Goal: Information Seeking & Learning: Learn about a topic

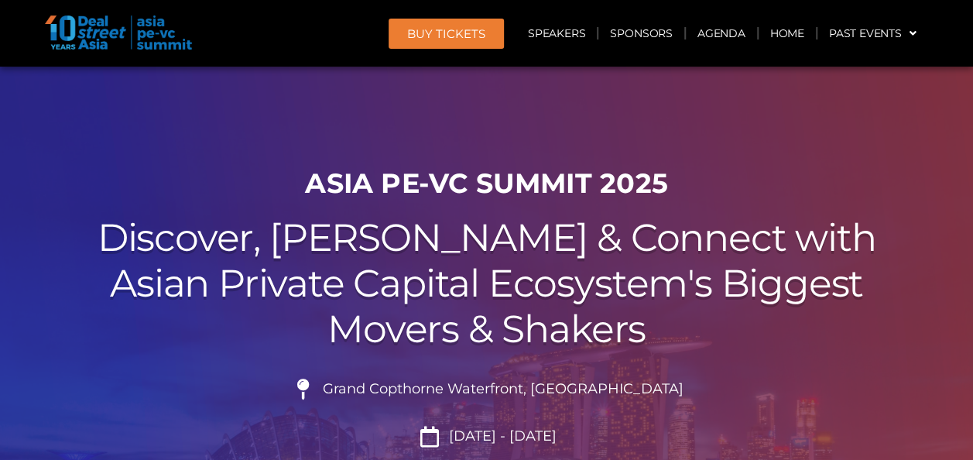
click at [607, 288] on h2 "Discover, Learn & Connect with Asian Private Capital Ecosystem's Biggest Movers…" at bounding box center [486, 283] width 867 height 136
click at [717, 282] on h2 "Discover, Learn & Connect with Asian Private Capital Ecosystem's Biggest Movers…" at bounding box center [486, 283] width 867 height 136
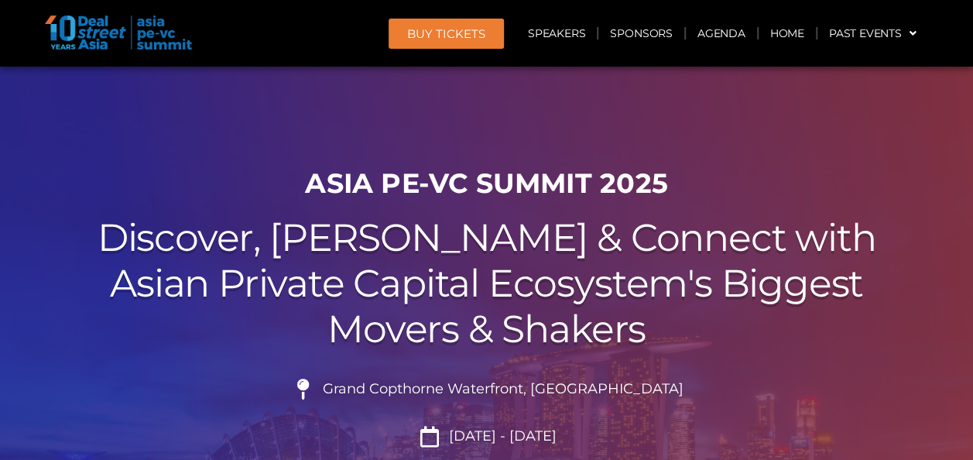
click at [717, 282] on h2 "Discover, Learn & Connect with Asian Private Capital Ecosystem's Biggest Movers…" at bounding box center [486, 283] width 867 height 136
click at [719, 280] on h2 "Discover, Learn & Connect with Asian Private Capital Ecosystem's Biggest Movers…" at bounding box center [486, 283] width 867 height 136
click at [716, 274] on h2 "Discover, Learn & Connect with Asian Private Capital Ecosystem's Biggest Movers…" at bounding box center [486, 283] width 867 height 136
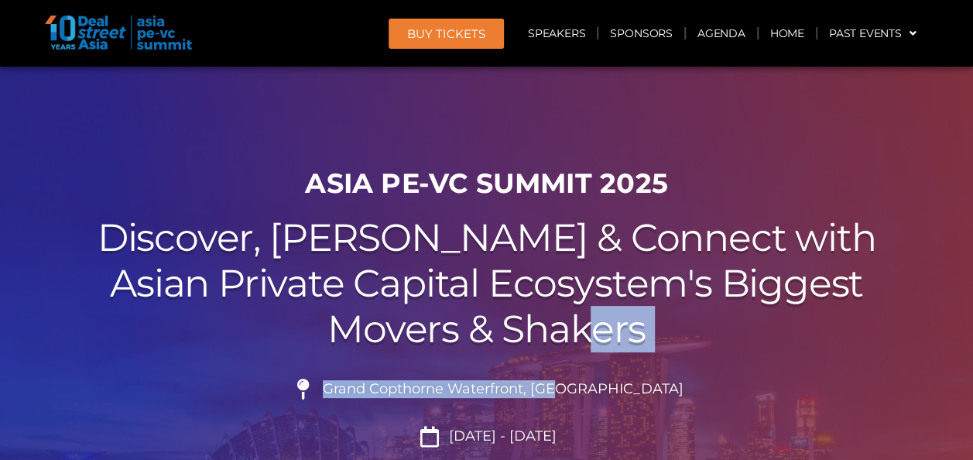
drag, startPoint x: 590, startPoint y: 396, endPoint x: 590, endPoint y: 344, distance: 52.6
click at [590, 344] on div "ASIA PE-VC Summit 2025 Discover, Learn & Connect with Asian Private Capital Eco…" at bounding box center [487, 394] width 882 height 471
click at [590, 344] on h2 "Discover, Learn & Connect with Asian Private Capital Ecosystem's Biggest Movers…" at bounding box center [486, 283] width 867 height 136
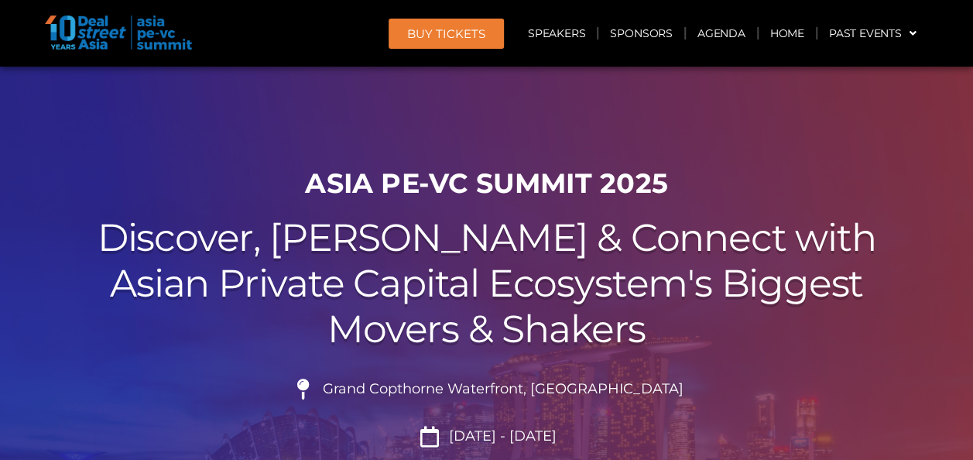
click at [584, 302] on h2 "Discover, Learn & Connect with Asian Private Capital Ecosystem's Biggest Movers…" at bounding box center [486, 283] width 867 height 136
click at [584, 301] on h2 "Discover, Learn & Connect with Asian Private Capital Ecosystem's Biggest Movers…" at bounding box center [486, 283] width 867 height 136
click at [600, 296] on h2 "Discover, Learn & Connect with Asian Private Capital Ecosystem's Biggest Movers…" at bounding box center [486, 283] width 867 height 136
click at [598, 303] on h2 "Discover, Learn & Connect with Asian Private Capital Ecosystem's Biggest Movers…" at bounding box center [486, 283] width 867 height 136
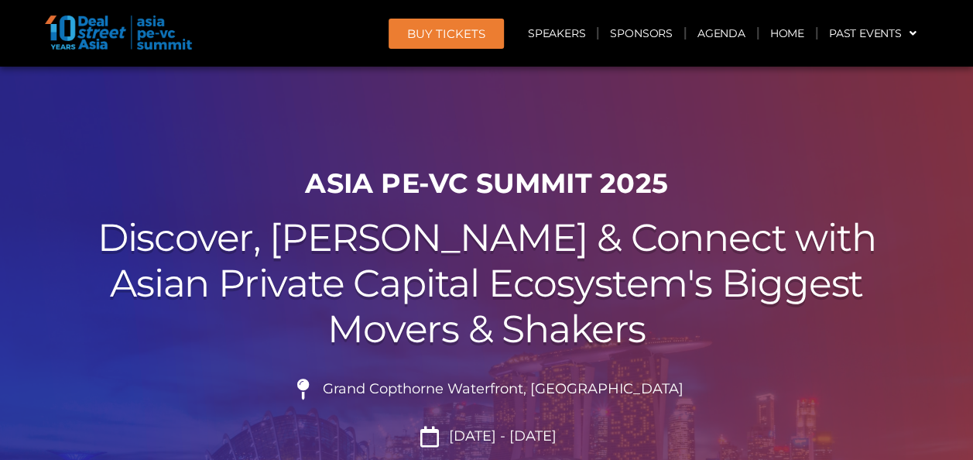
click at [598, 303] on h2 "Discover, Learn & Connect with Asian Private Capital Ecosystem's Biggest Movers…" at bounding box center [486, 283] width 867 height 136
